Goal: Task Accomplishment & Management: Manage account settings

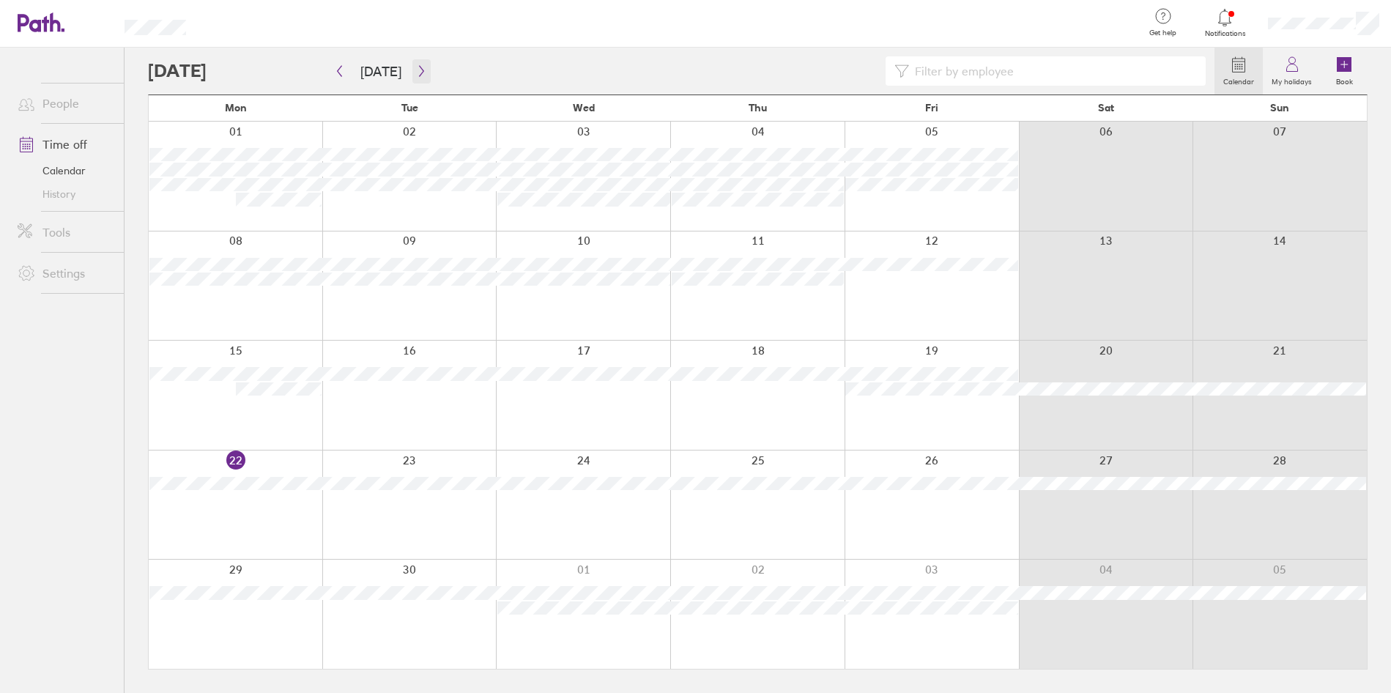
click at [423, 66] on button "button" at bounding box center [421, 71] width 18 height 24
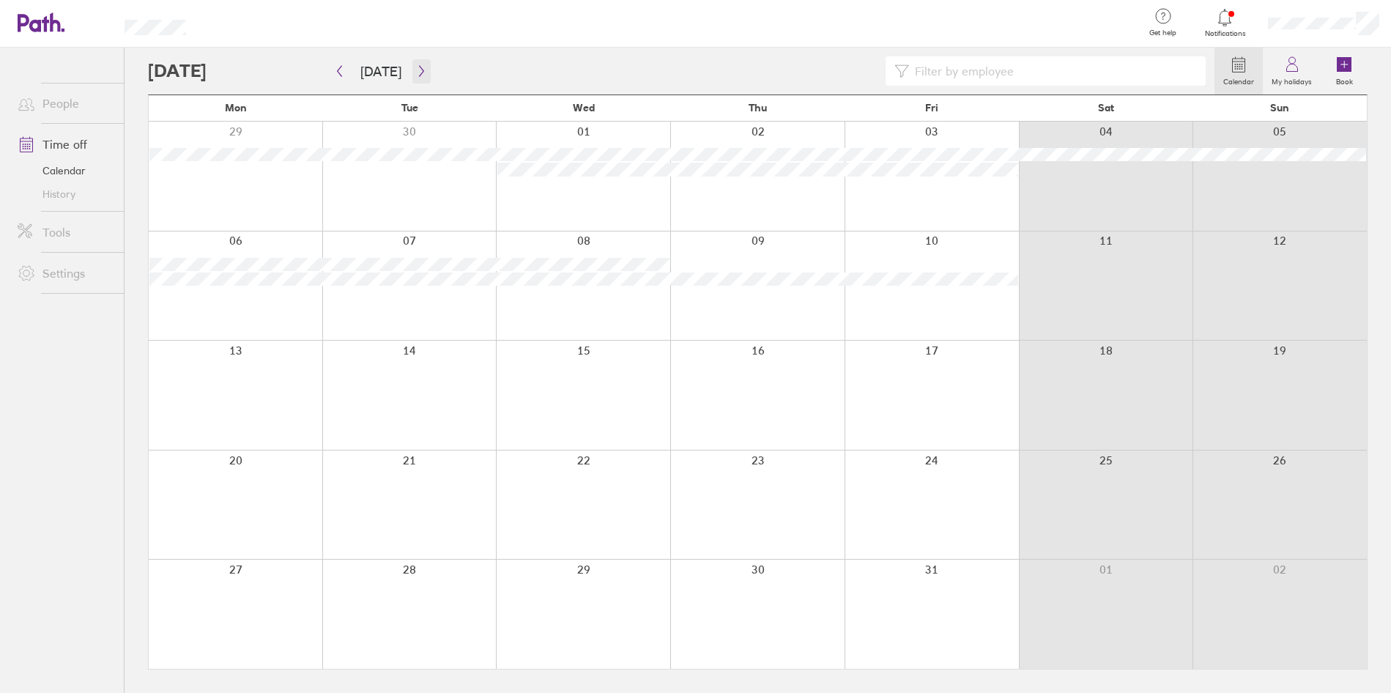
click at [423, 66] on button "button" at bounding box center [421, 71] width 18 height 24
